Goal: Task Accomplishment & Management: Use online tool/utility

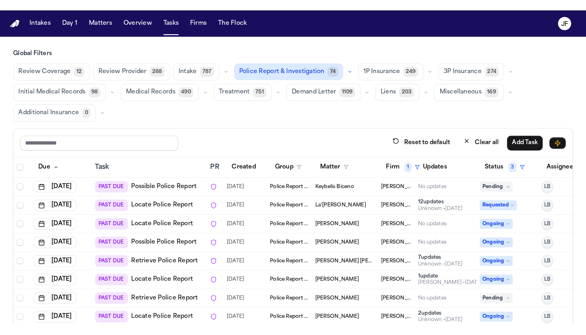
scroll to position [48, 0]
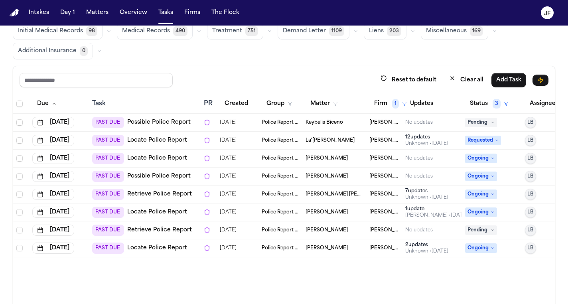
click at [168, 247] on link "Locate Police Report" at bounding box center [157, 248] width 60 height 8
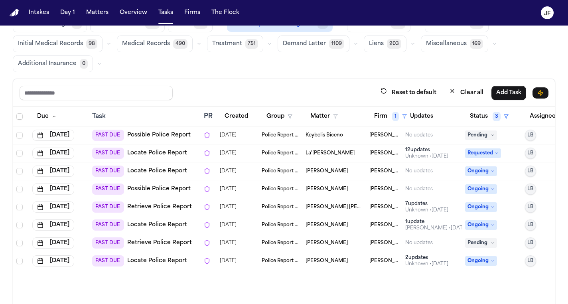
scroll to position [36, 0]
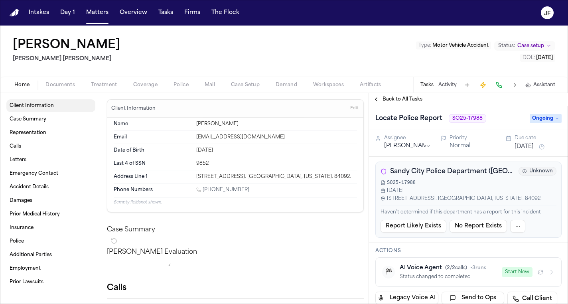
click at [58, 89] on span "button" at bounding box center [60, 89] width 39 height 1
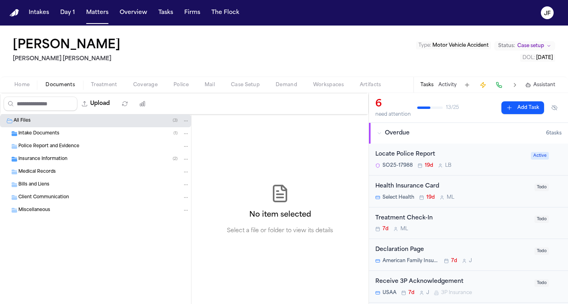
click at [50, 134] on span "Intake Documents" at bounding box center [38, 133] width 41 height 7
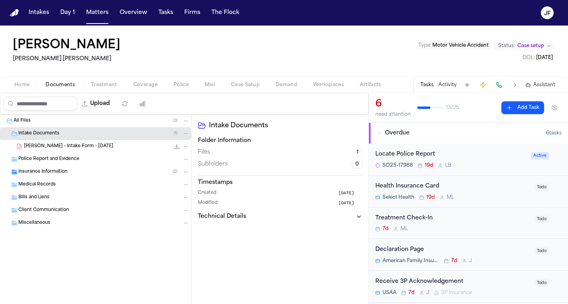
click at [55, 146] on span "[PERSON_NAME] - Intake Form - [DATE]" at bounding box center [68, 146] width 89 height 7
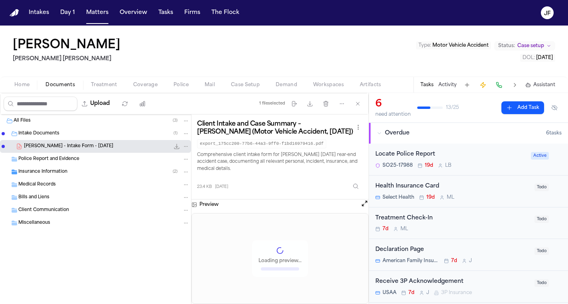
click at [55, 146] on span "[PERSON_NAME] - Intake Form - [DATE]" at bounding box center [68, 146] width 89 height 7
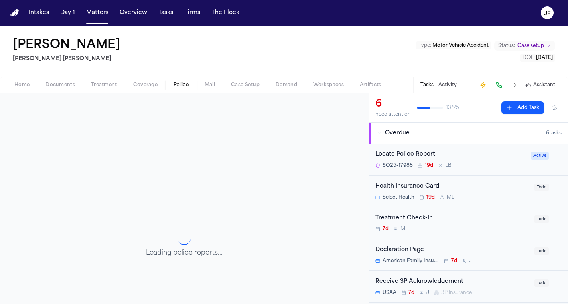
click at [190, 85] on button "Police" at bounding box center [181, 85] width 31 height 10
click at [412, 155] on div "Locate Police Report" at bounding box center [450, 154] width 151 height 9
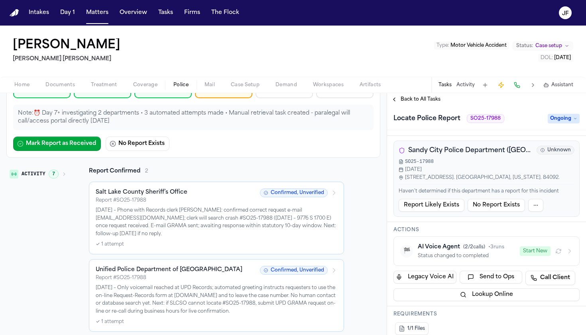
scroll to position [85, 0]
click at [166, 237] on div "Salt Lake County Sheriff’s Office Report # SO25-17988 Confirmed, Unverified [DA…" at bounding box center [217, 216] width 242 height 59
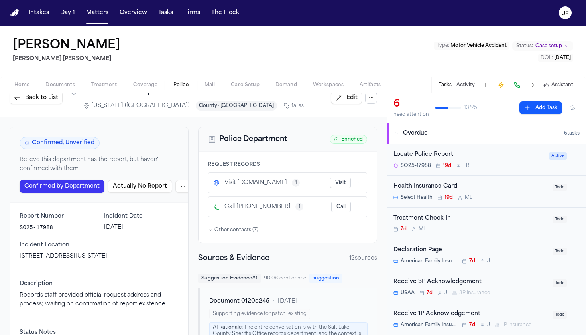
click at [491, 156] on div "Locate Police Report" at bounding box center [469, 154] width 151 height 9
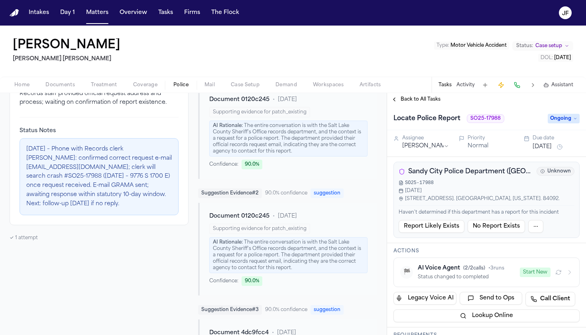
scroll to position [217, 0]
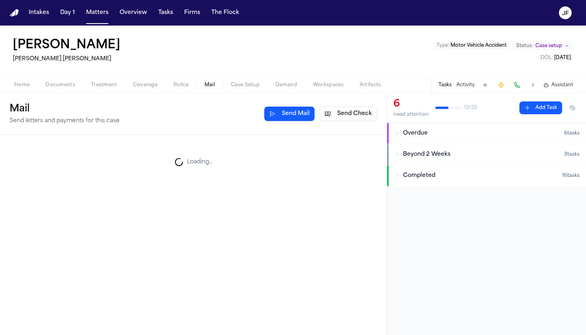
click at [210, 84] on span "Mail" at bounding box center [210, 85] width 10 height 6
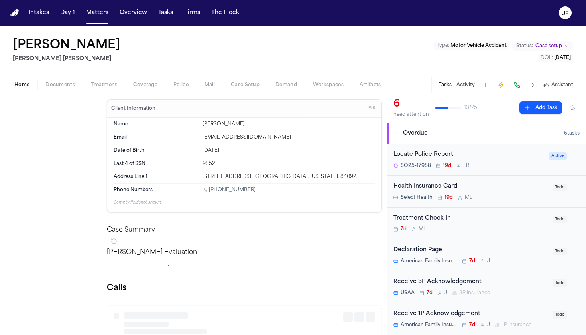
click at [18, 86] on span "Home" at bounding box center [21, 85] width 15 height 6
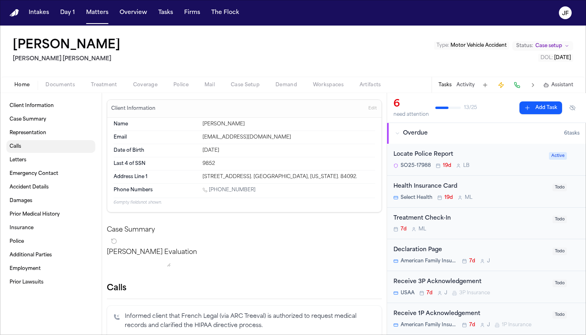
click at [36, 147] on link "Calls" at bounding box center [50, 146] width 89 height 13
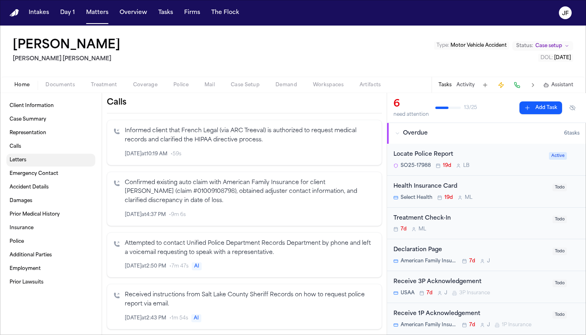
click at [37, 161] on link "Letters" at bounding box center [50, 160] width 89 height 13
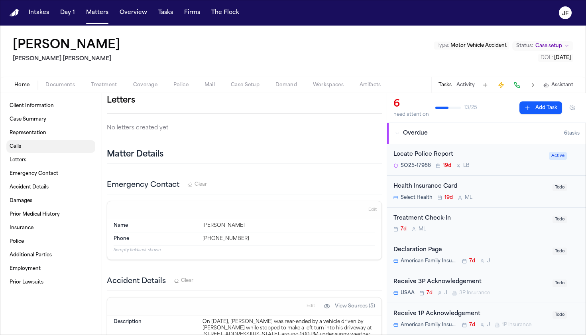
click at [34, 147] on link "Calls" at bounding box center [50, 146] width 89 height 13
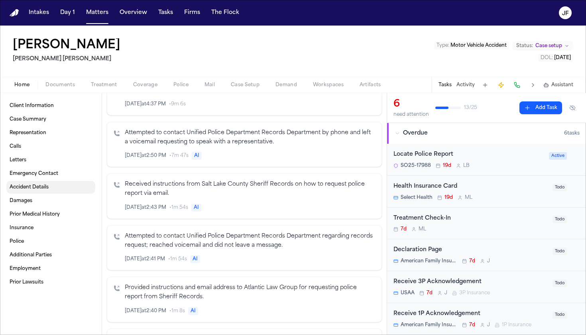
click at [60, 190] on link "Accident Details" at bounding box center [50, 187] width 89 height 13
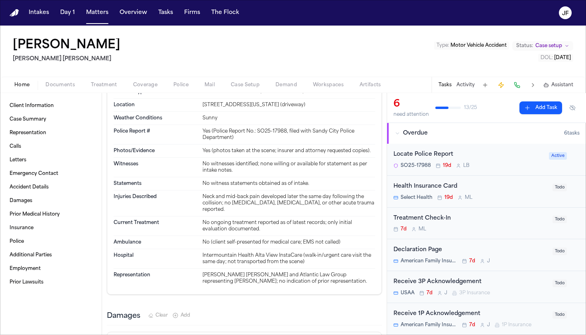
scroll to position [1070, 0]
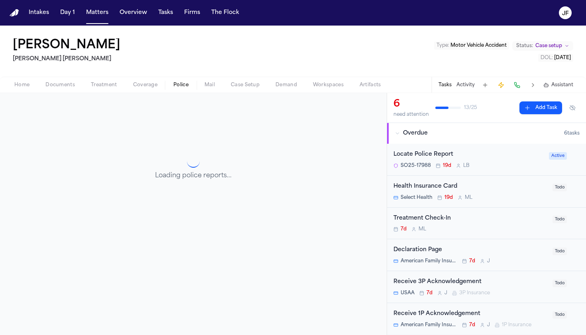
click at [186, 82] on span "Police" at bounding box center [181, 85] width 15 height 6
click at [422, 158] on div "Locate Police Report" at bounding box center [469, 154] width 151 height 9
